Goal: Check status: Check status

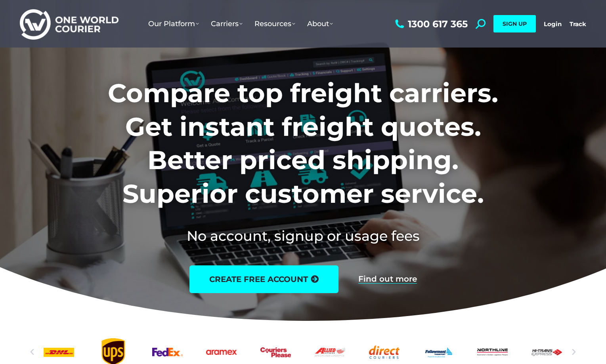
click at [553, 22] on link "Login" at bounding box center [553, 24] width 18 height 8
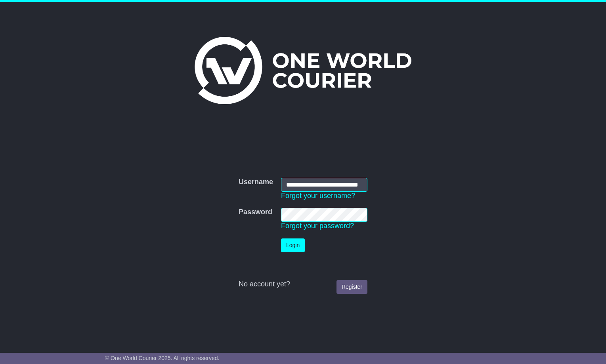
scroll to position [0, 16]
type input "**********"
click at [298, 247] on button "Login" at bounding box center [293, 246] width 24 height 14
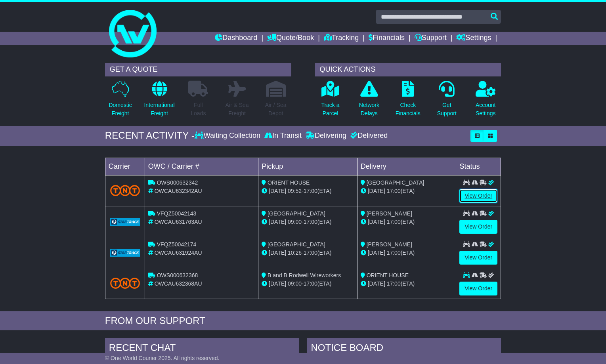
click at [484, 201] on link "View Order" at bounding box center [478, 196] width 38 height 14
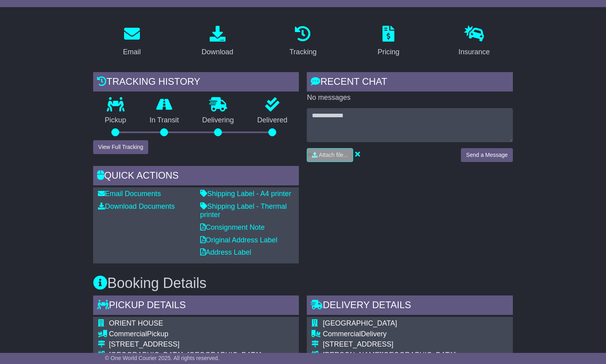
scroll to position [140, 0]
